Goal: Task Accomplishment & Management: Manage account settings

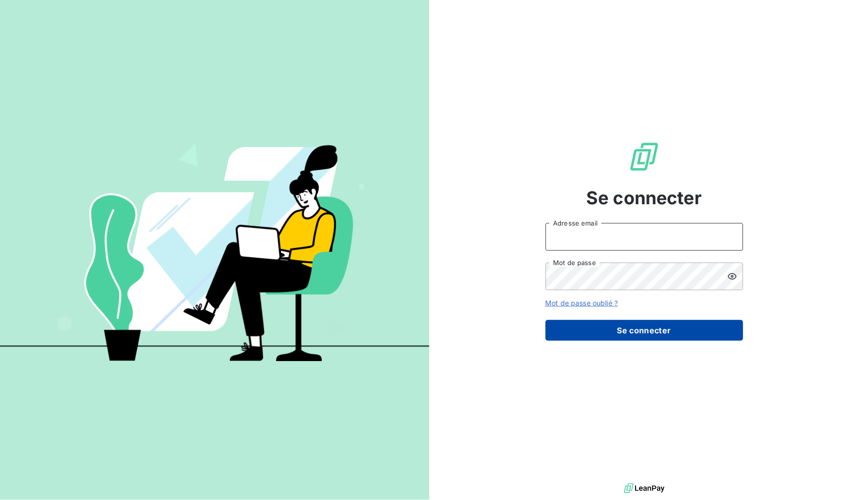
type input "[PERSON_NAME][EMAIL_ADDRESS][DOMAIN_NAME]"
click at [605, 335] on button "Se connecter" at bounding box center [645, 330] width 198 height 21
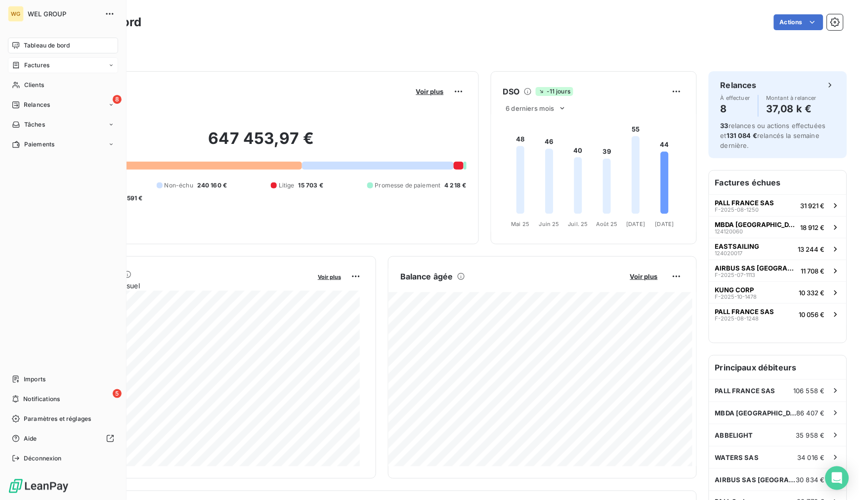
click at [31, 62] on span "Factures" at bounding box center [36, 65] width 25 height 9
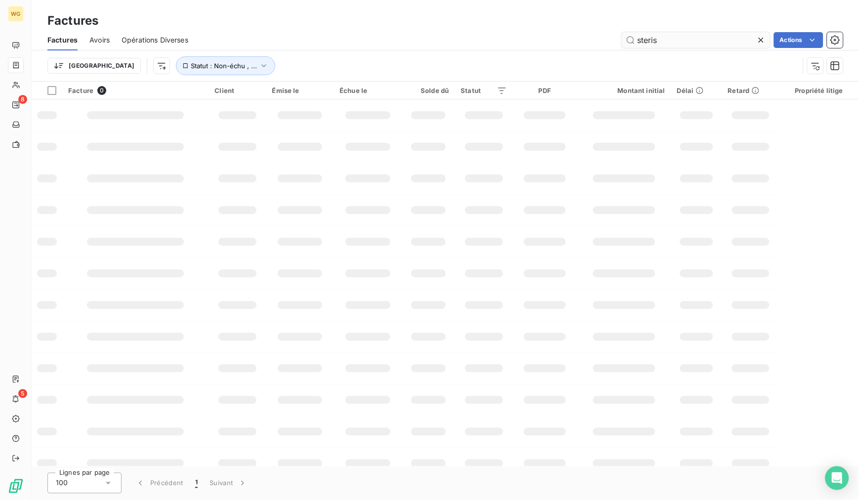
click at [692, 35] on input "steris" at bounding box center [696, 40] width 148 height 16
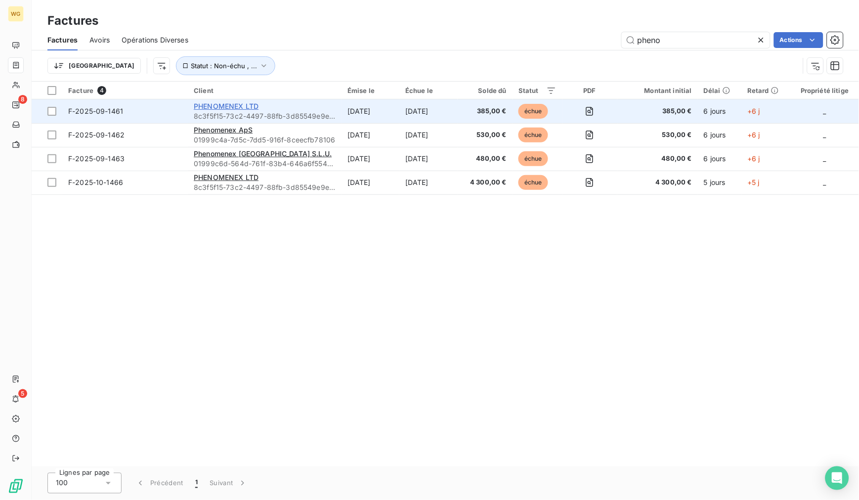
type input "pheno"
click at [234, 103] on span "PHENOMENEX LTD" at bounding box center [226, 106] width 65 height 8
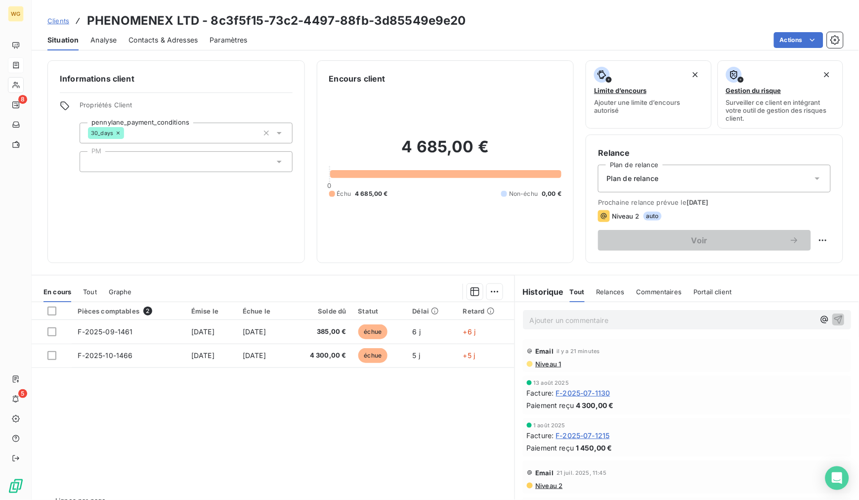
click at [670, 179] on div "Plan de relance" at bounding box center [714, 179] width 233 height 28
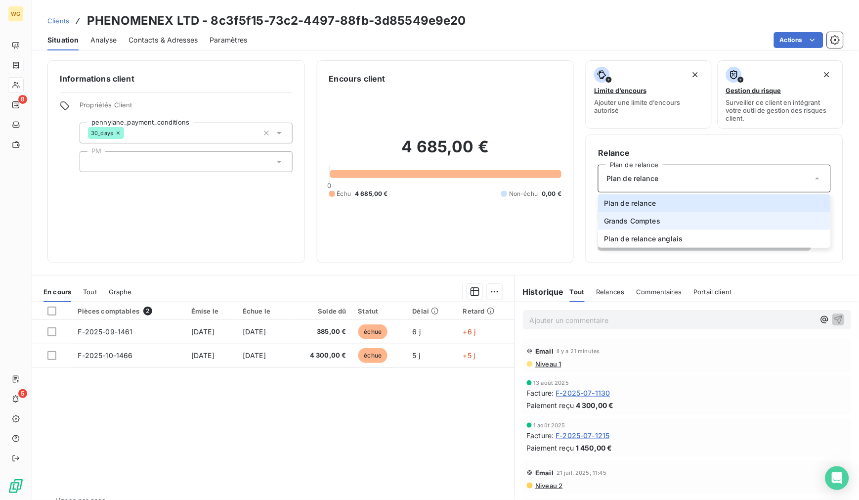
click at [653, 217] on span "Grands Comptes" at bounding box center [632, 221] width 56 height 10
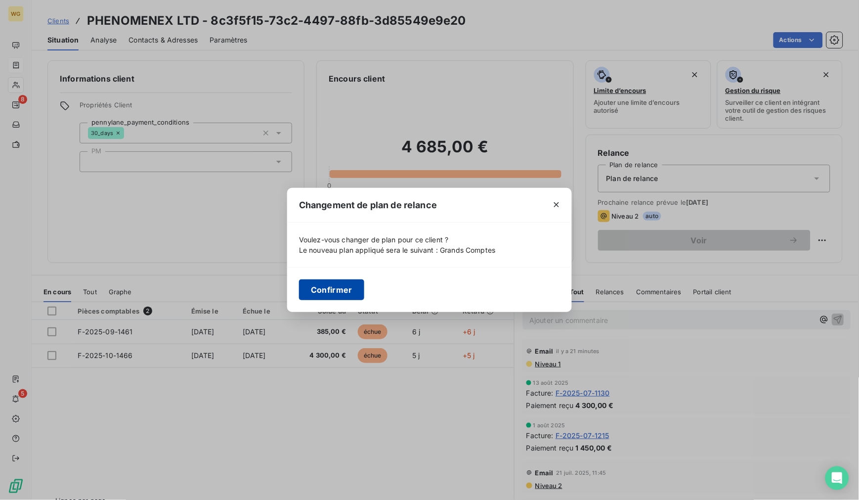
click at [338, 286] on button "Confirmer" at bounding box center [331, 289] width 65 height 21
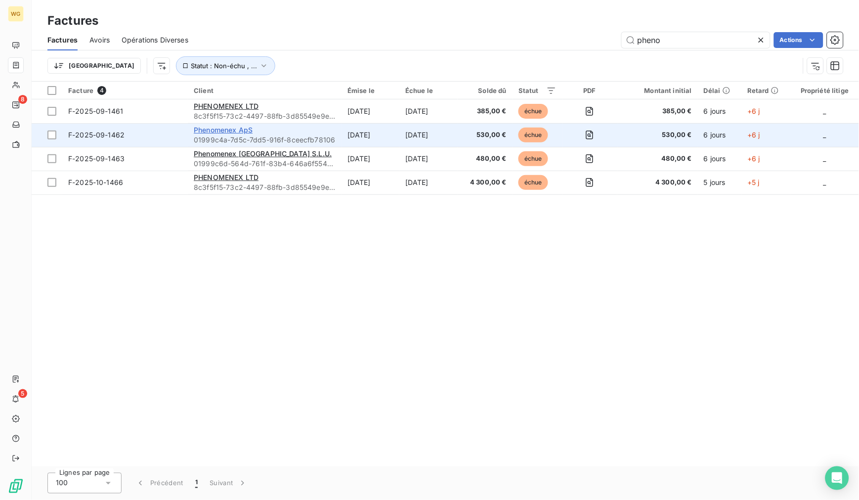
click at [235, 129] on span "Phenomenex ApS" at bounding box center [223, 130] width 59 height 8
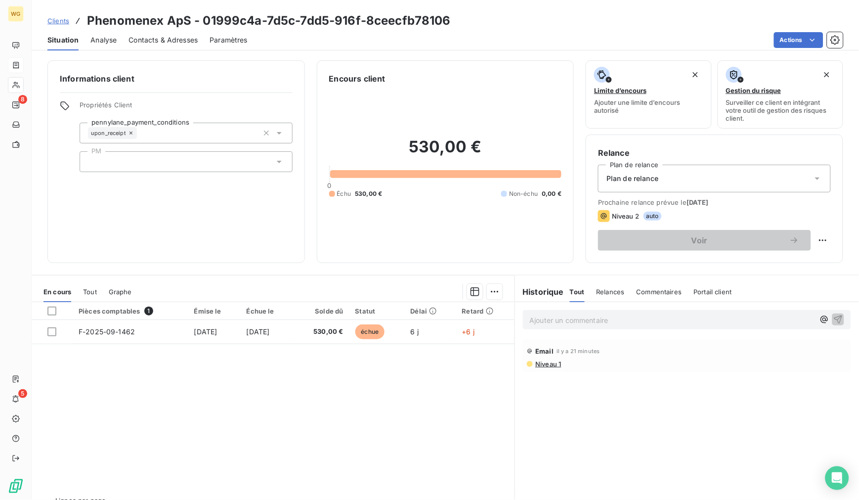
click at [148, 161] on div at bounding box center [186, 161] width 213 height 21
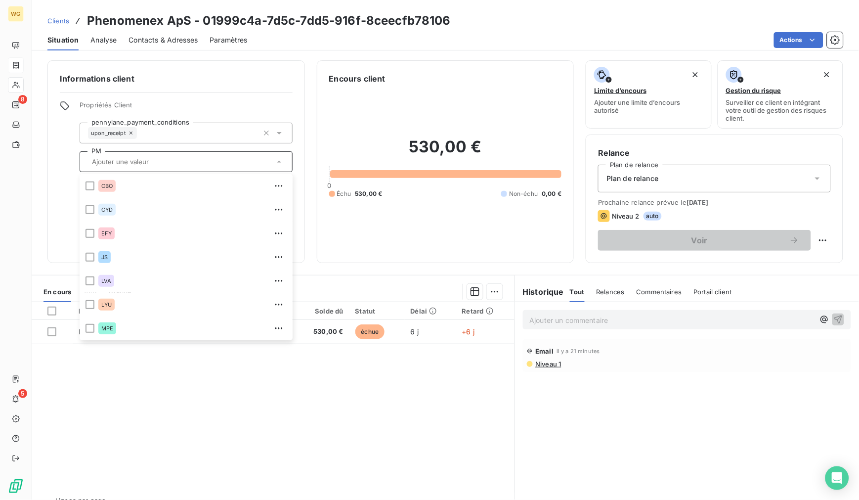
click at [59, 177] on div "Informations client Propriétés Client pennylane_payment_conditions upon_receipt…" at bounding box center [175, 161] width 257 height 203
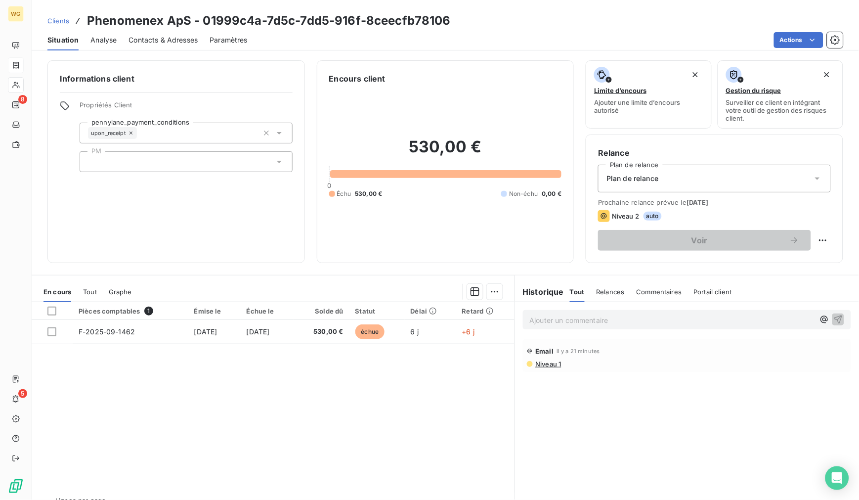
click at [130, 132] on icon at bounding box center [131, 133] width 6 height 6
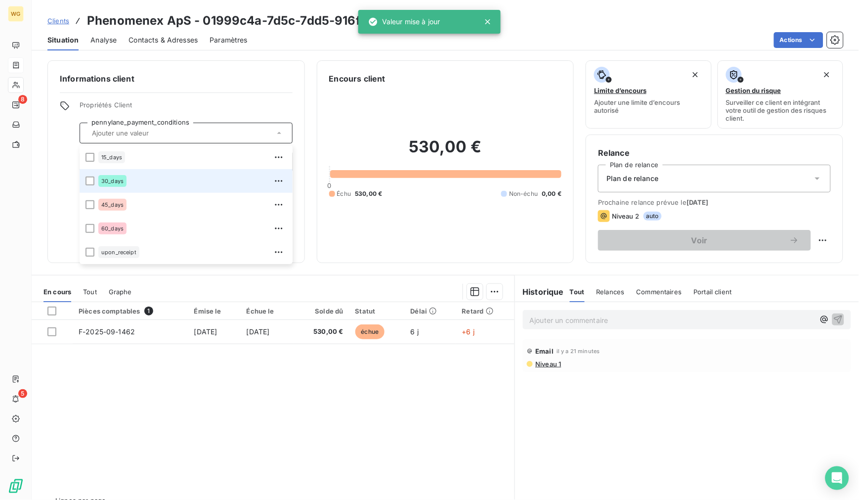
click at [117, 180] on span "30_days" at bounding box center [112, 181] width 22 height 6
click at [92, 180] on icon at bounding box center [90, 181] width 6 height 6
click at [87, 179] on div at bounding box center [90, 180] width 9 height 9
click at [506, 49] on div "Situation Analyse Contacts & Adresses Paramètres Actions" at bounding box center [445, 40] width 827 height 21
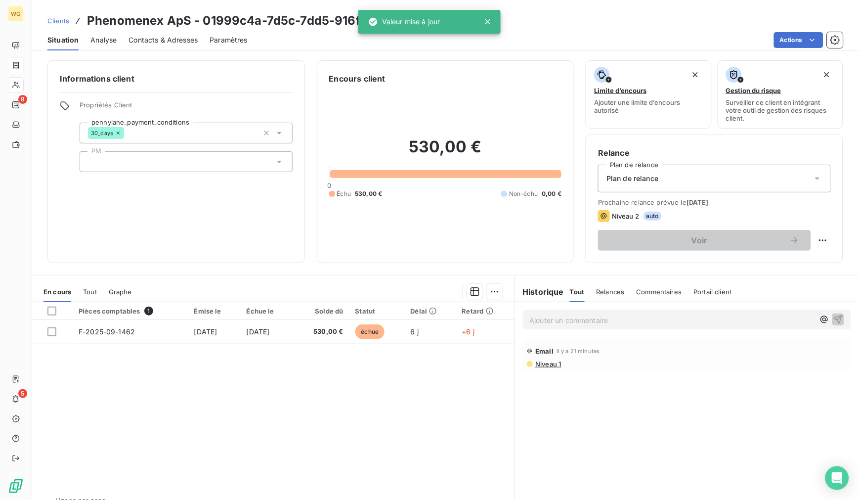
click at [674, 183] on div "Plan de relance" at bounding box center [714, 179] width 233 height 28
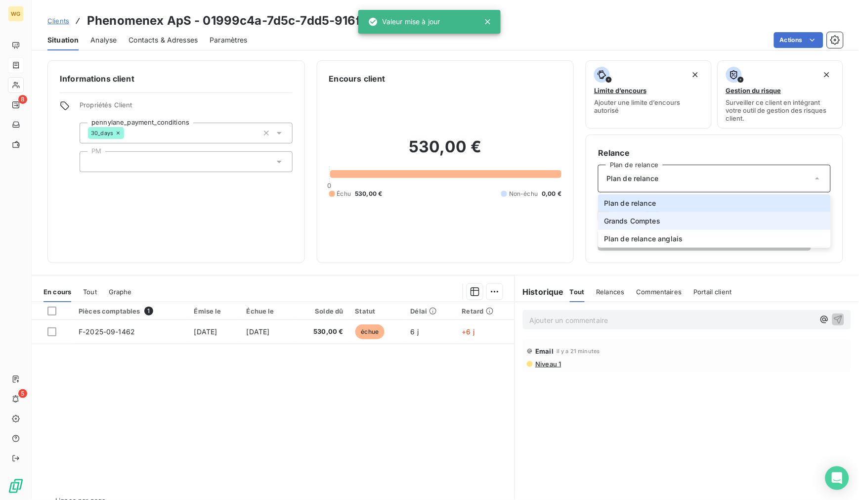
click at [664, 217] on li "Grands Comptes" at bounding box center [714, 221] width 233 height 18
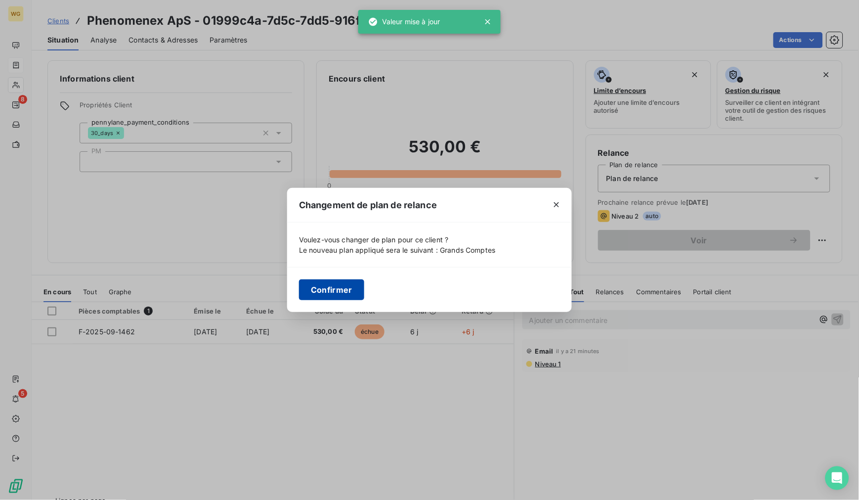
click at [345, 291] on button "Confirmer" at bounding box center [331, 289] width 65 height 21
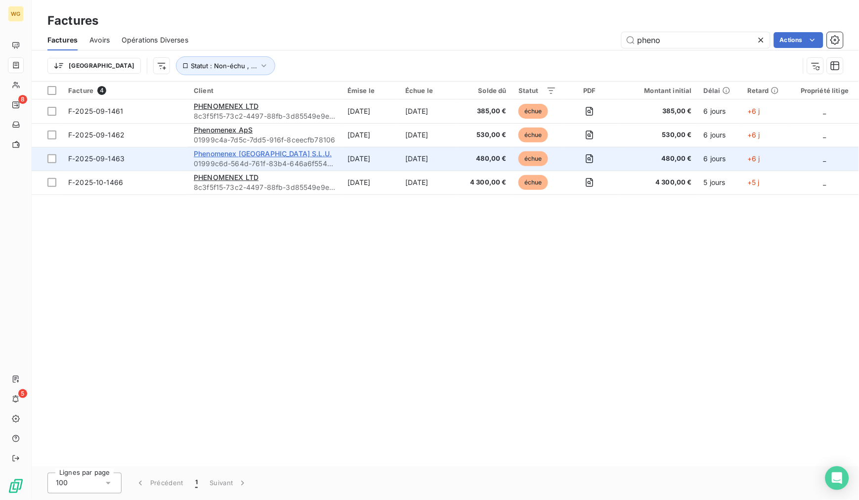
click at [231, 152] on span "Phenomenex [GEOGRAPHIC_DATA] S.L.U." at bounding box center [263, 153] width 138 height 8
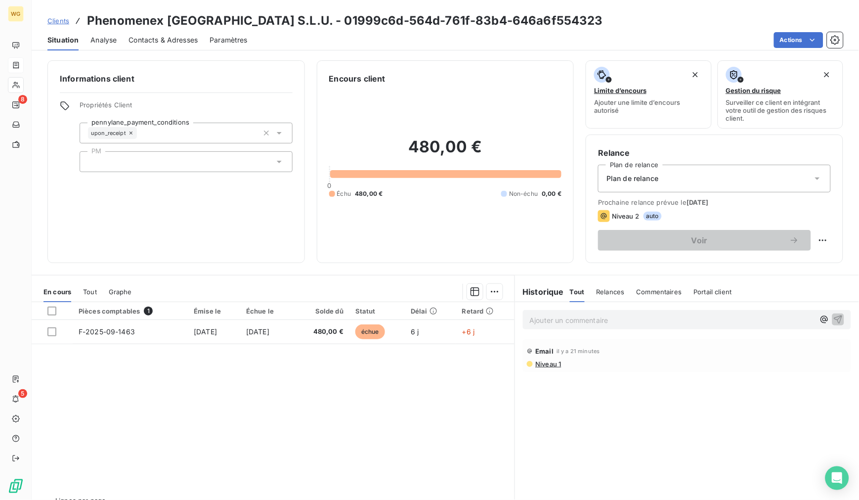
click at [131, 133] on icon at bounding box center [131, 133] width 6 height 6
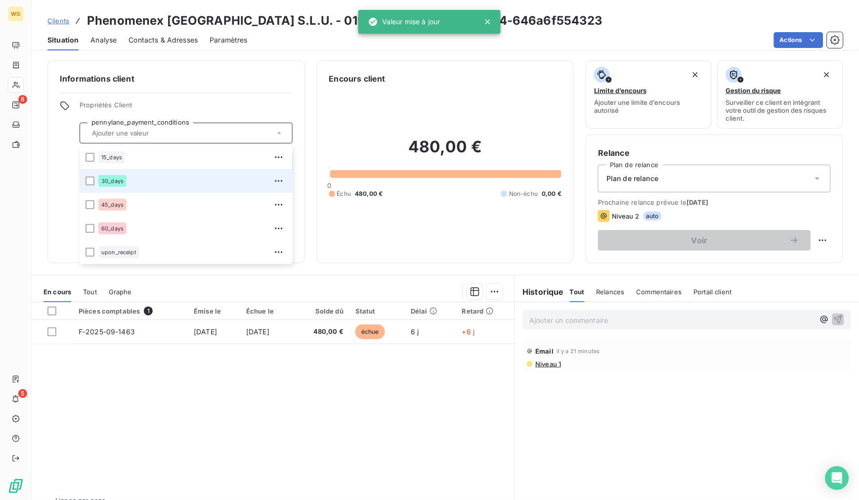
click at [110, 182] on span "30_days" at bounding box center [112, 181] width 22 height 6
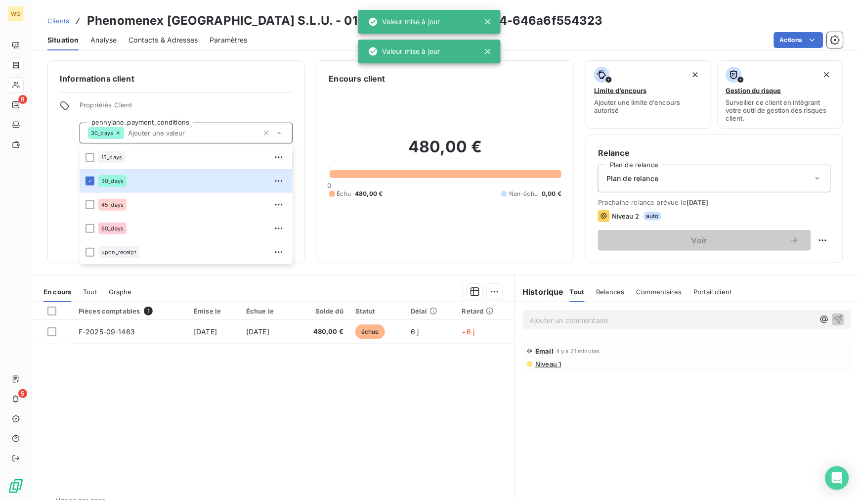
click at [51, 204] on div "Informations client Propriétés Client pennylane_payment_conditions 30_days 15_d…" at bounding box center [175, 161] width 257 height 203
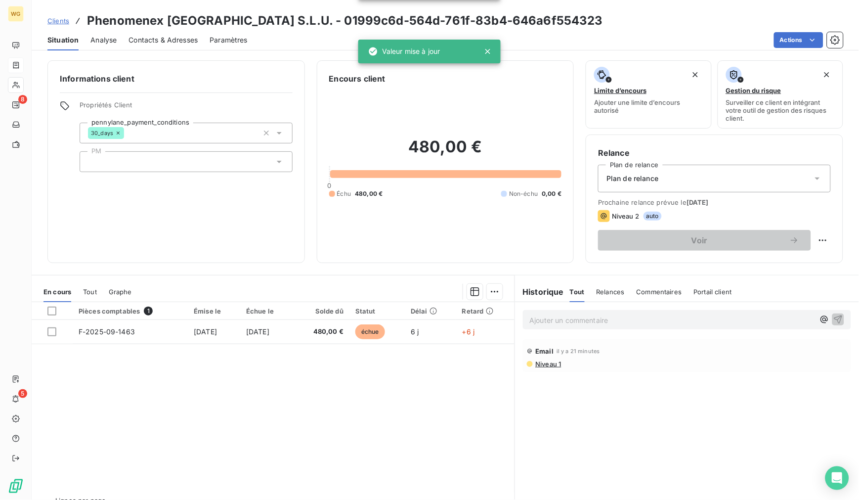
click at [669, 178] on div "Plan de relance" at bounding box center [714, 179] width 233 height 28
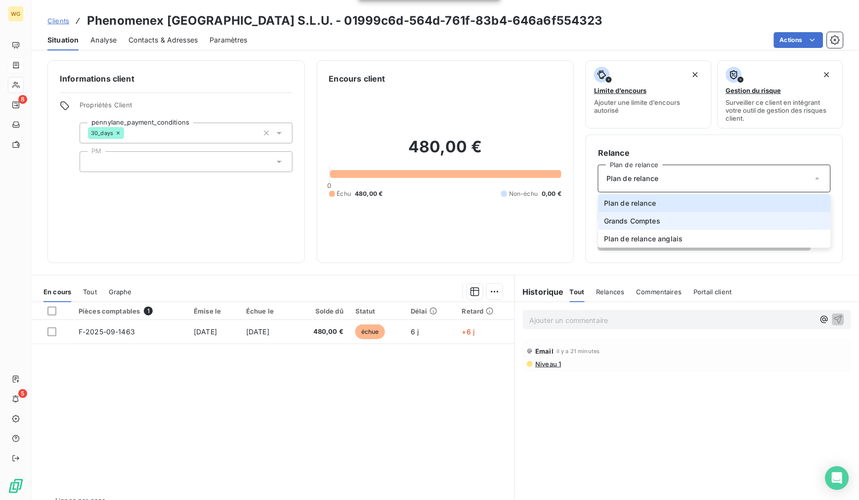
click at [668, 216] on li "Grands Comptes" at bounding box center [714, 221] width 233 height 18
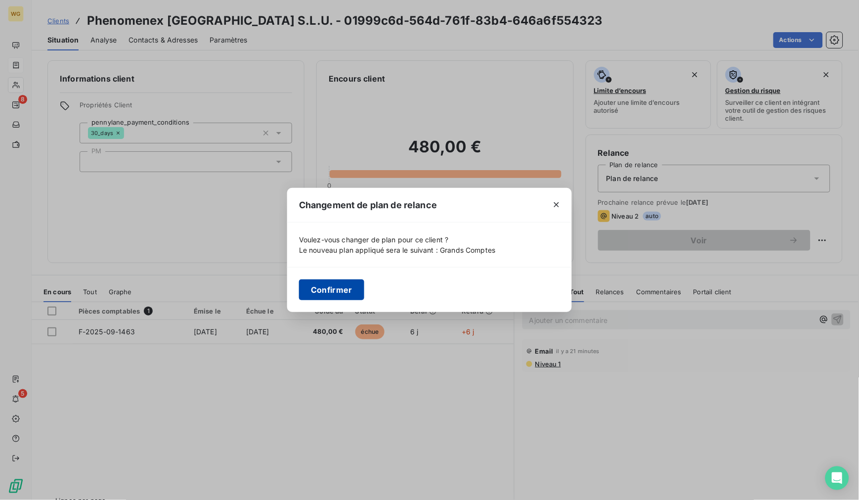
click at [346, 292] on button "Confirmer" at bounding box center [331, 289] width 65 height 21
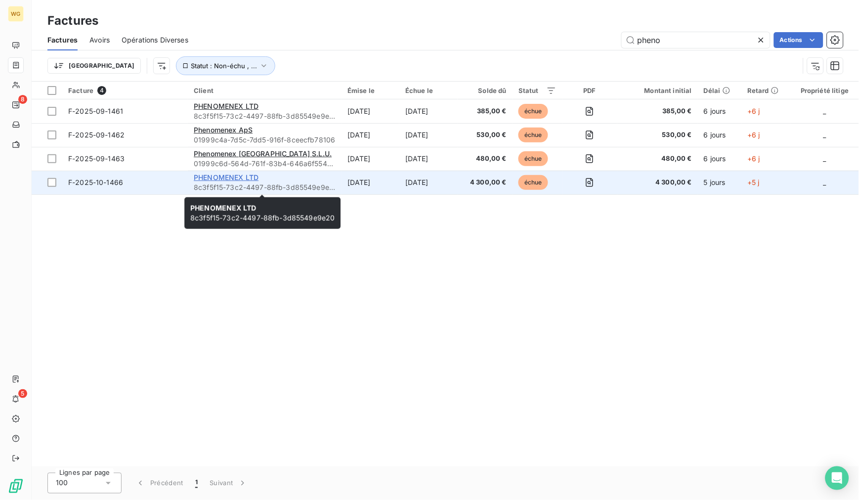
click at [233, 178] on span "PHENOMENEX LTD" at bounding box center [226, 177] width 65 height 8
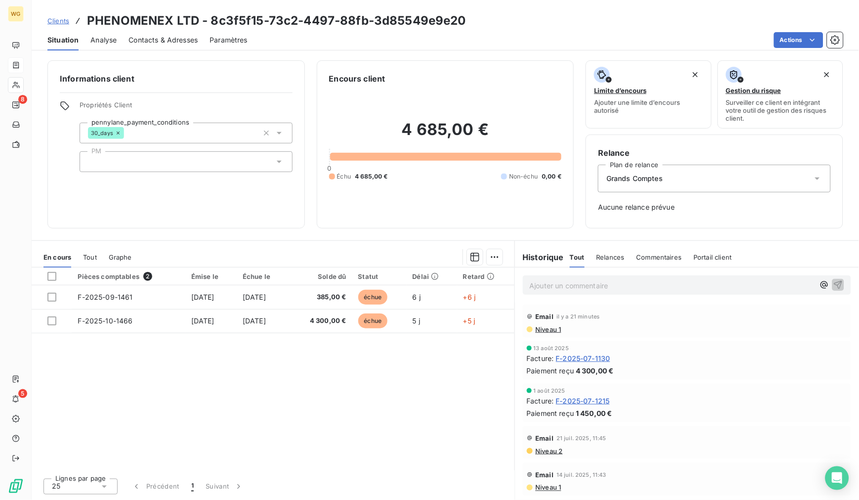
click at [60, 23] on span "Clients" at bounding box center [58, 21] width 22 height 8
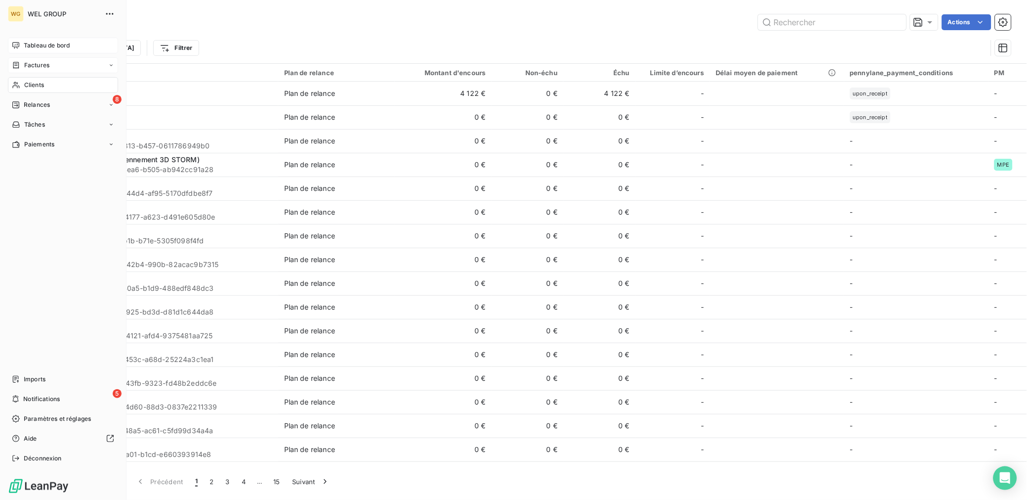
click at [24, 44] on span "Tableau de bord" at bounding box center [47, 45] width 46 height 9
